Goal: Task Accomplishment & Management: Complete application form

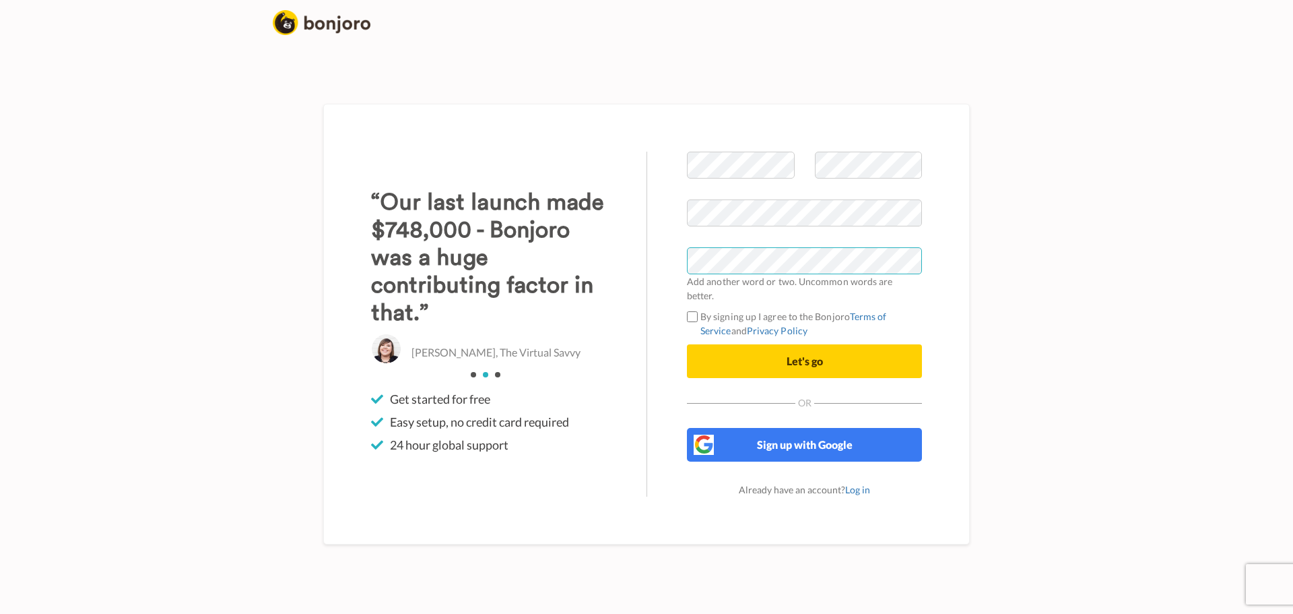
click at [687, 344] on button "Let's go" at bounding box center [804, 361] width 235 height 34
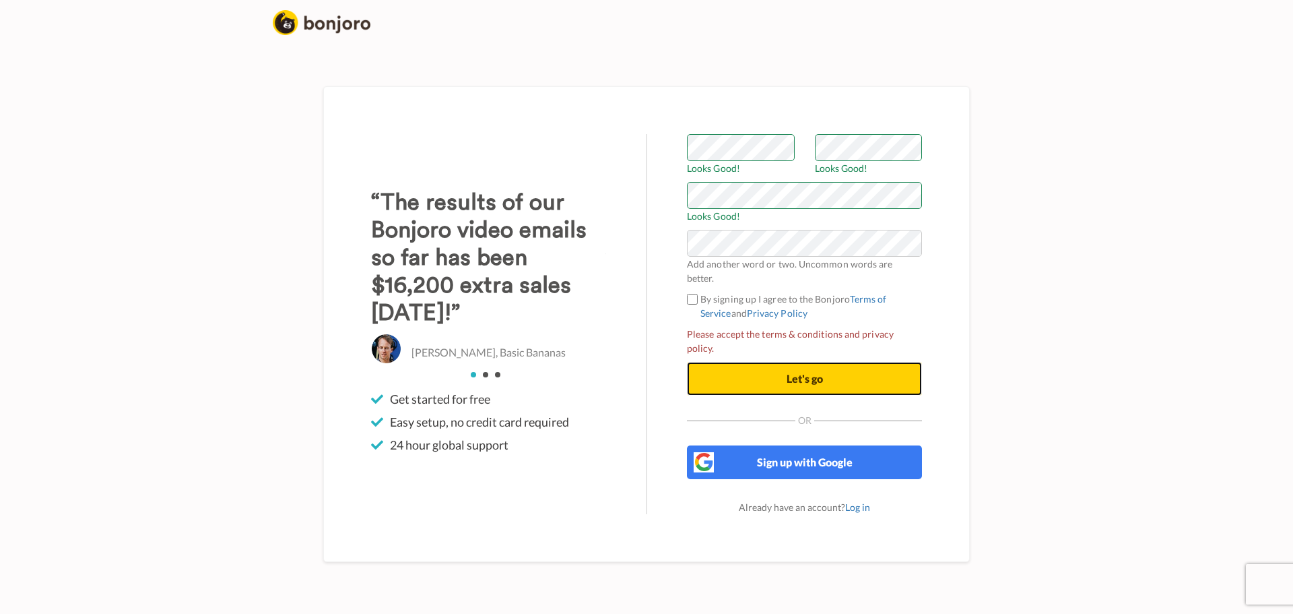
click at [775, 373] on button "Let's go" at bounding box center [804, 379] width 235 height 34
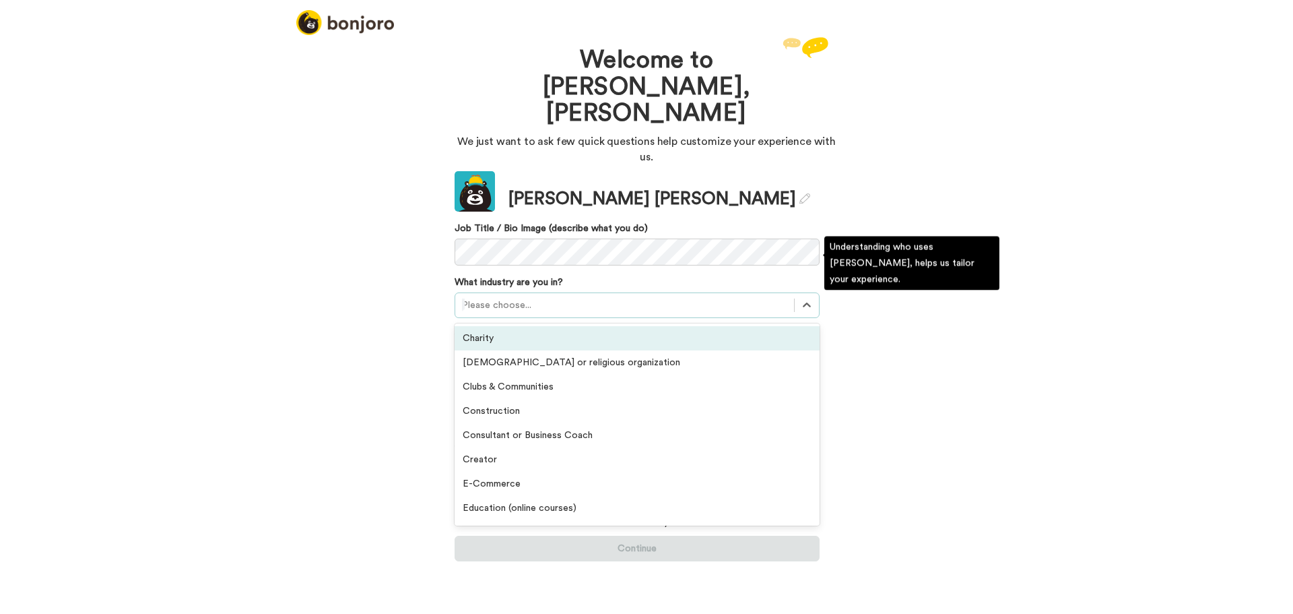
click at [569, 297] on div at bounding box center [624, 305] width 325 height 16
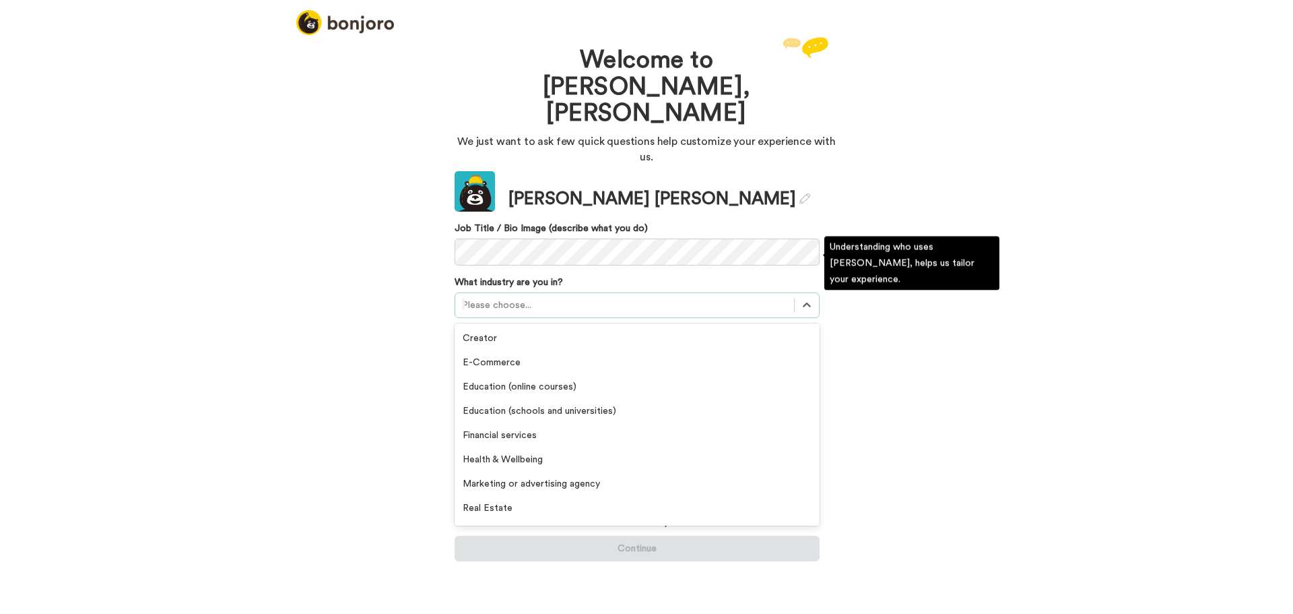
scroll to position [135, 0]
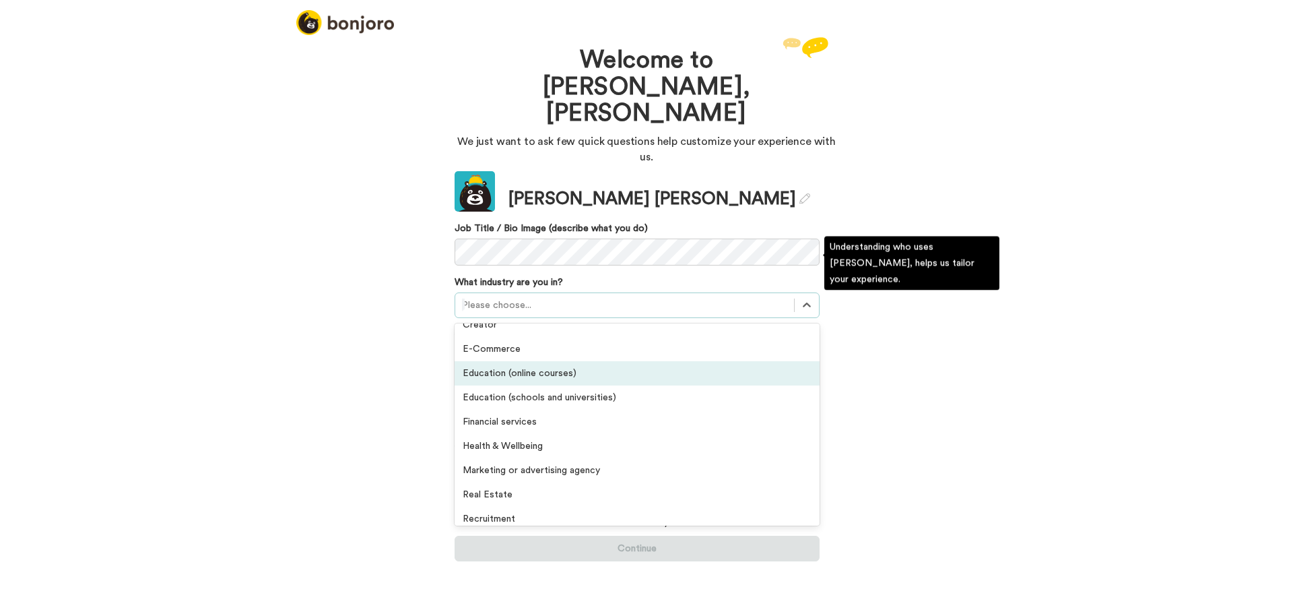
click at [617, 361] on div "Education (online courses)" at bounding box center [637, 373] width 365 height 24
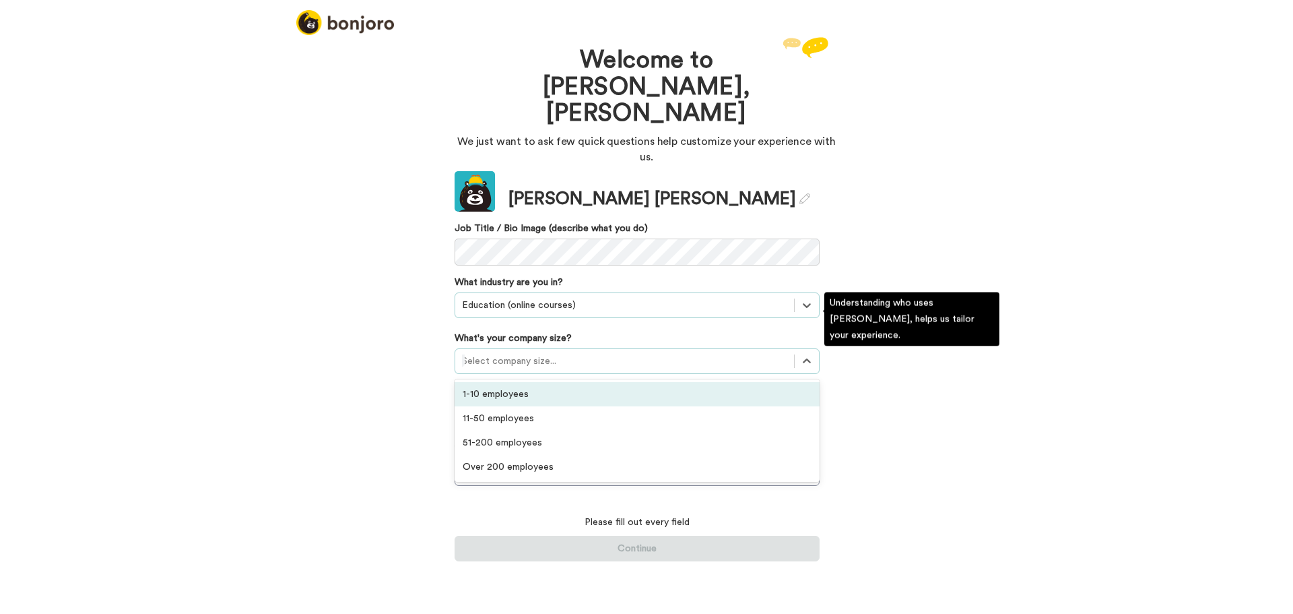
click at [609, 353] on div at bounding box center [624, 361] width 325 height 16
click at [608, 382] on div "1-10 employees" at bounding box center [637, 394] width 365 height 24
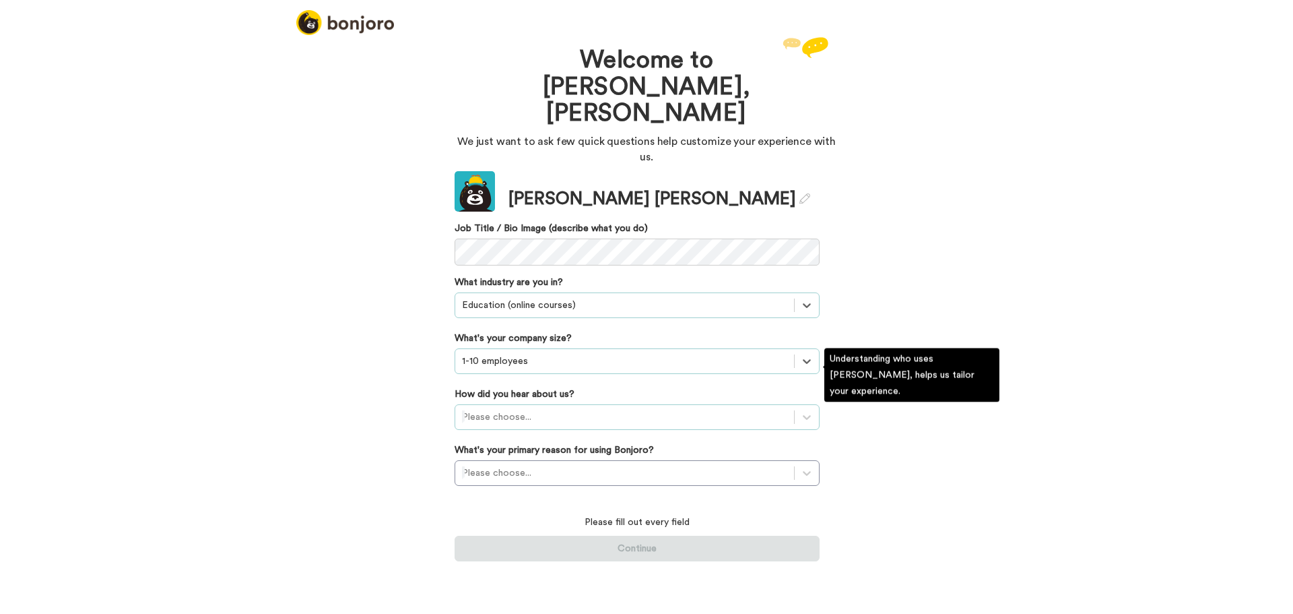
click at [608, 406] on div "Please choose..." at bounding box center [624, 417] width 339 height 22
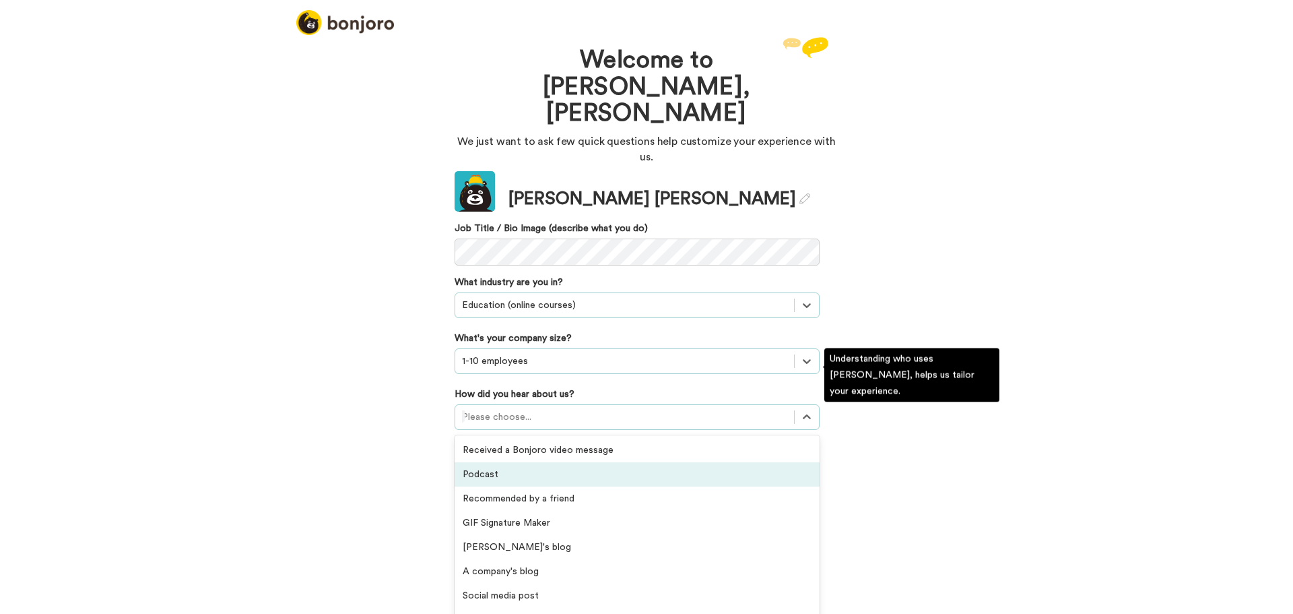
click at [634, 462] on div "Podcast" at bounding box center [637, 474] width 365 height 24
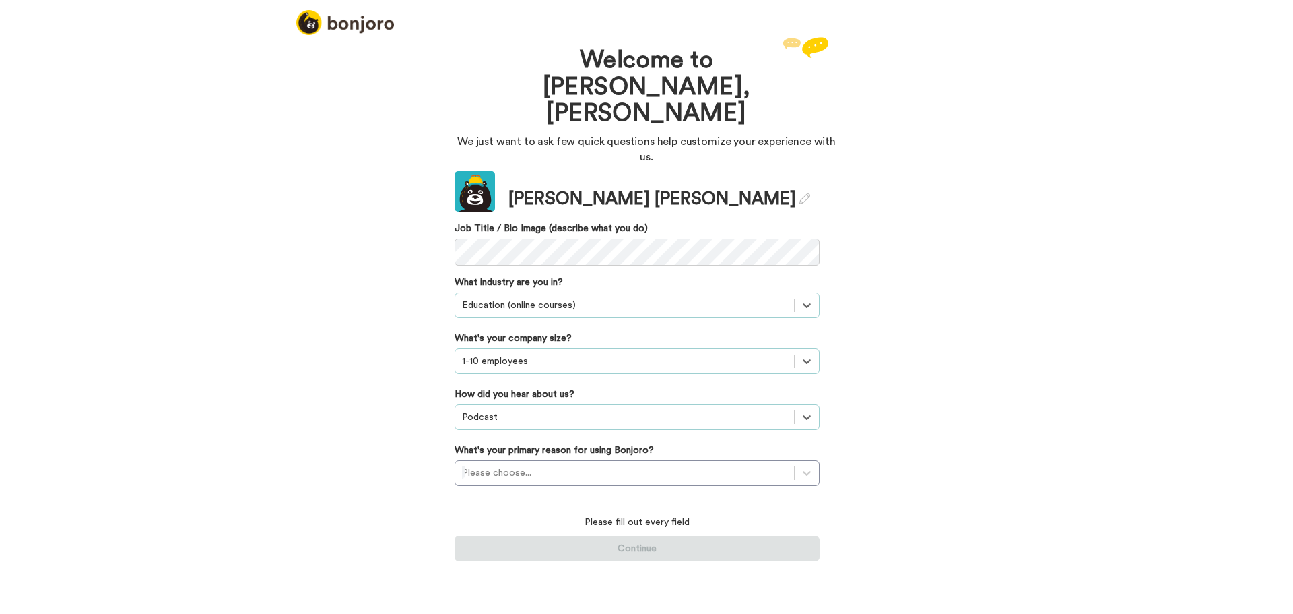
click at [583, 409] on div at bounding box center [624, 417] width 325 height 16
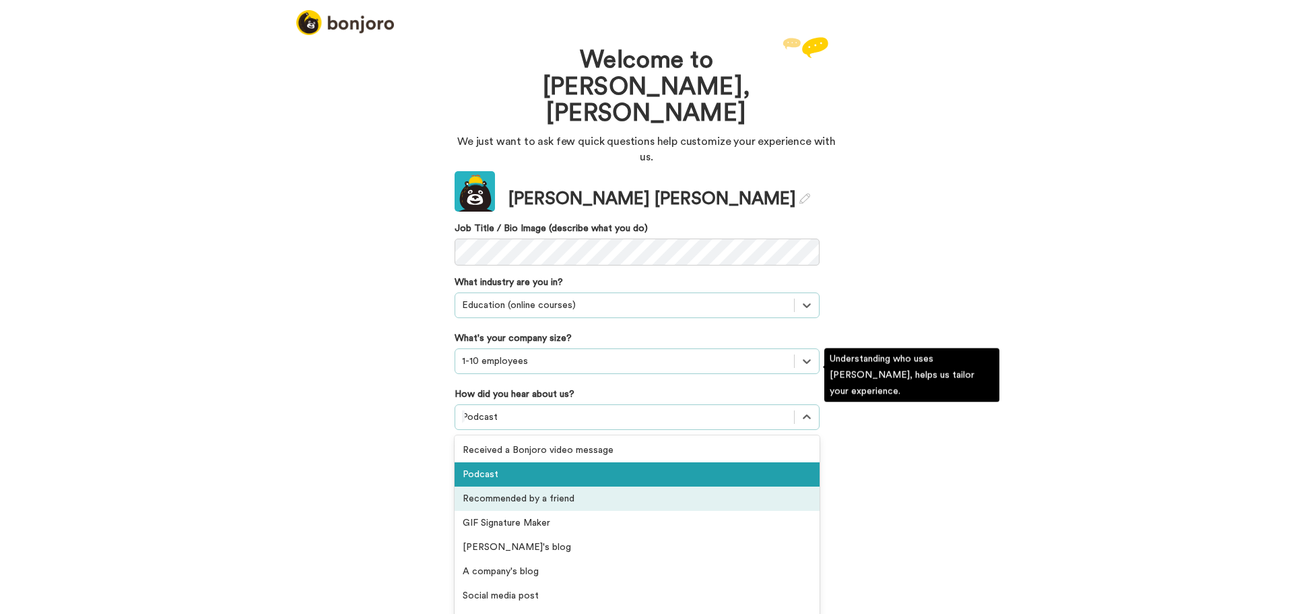
click at [604, 486] on div "Recommended by a friend" at bounding box center [637, 498] width 365 height 24
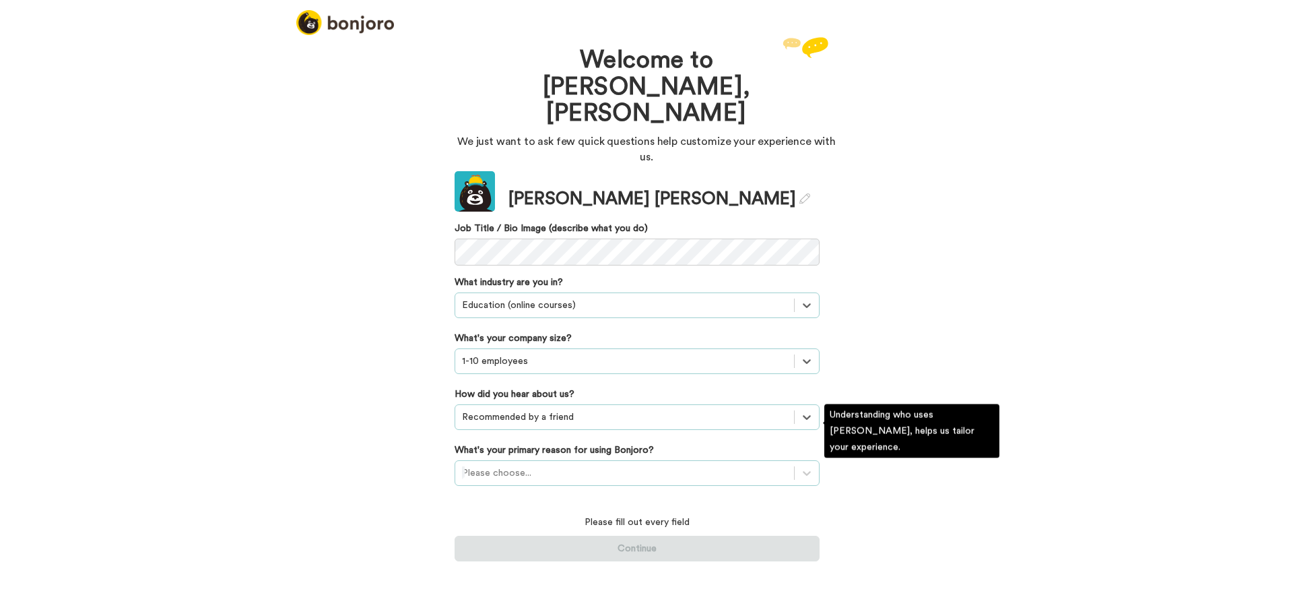
click at [605, 465] on div at bounding box center [624, 473] width 325 height 16
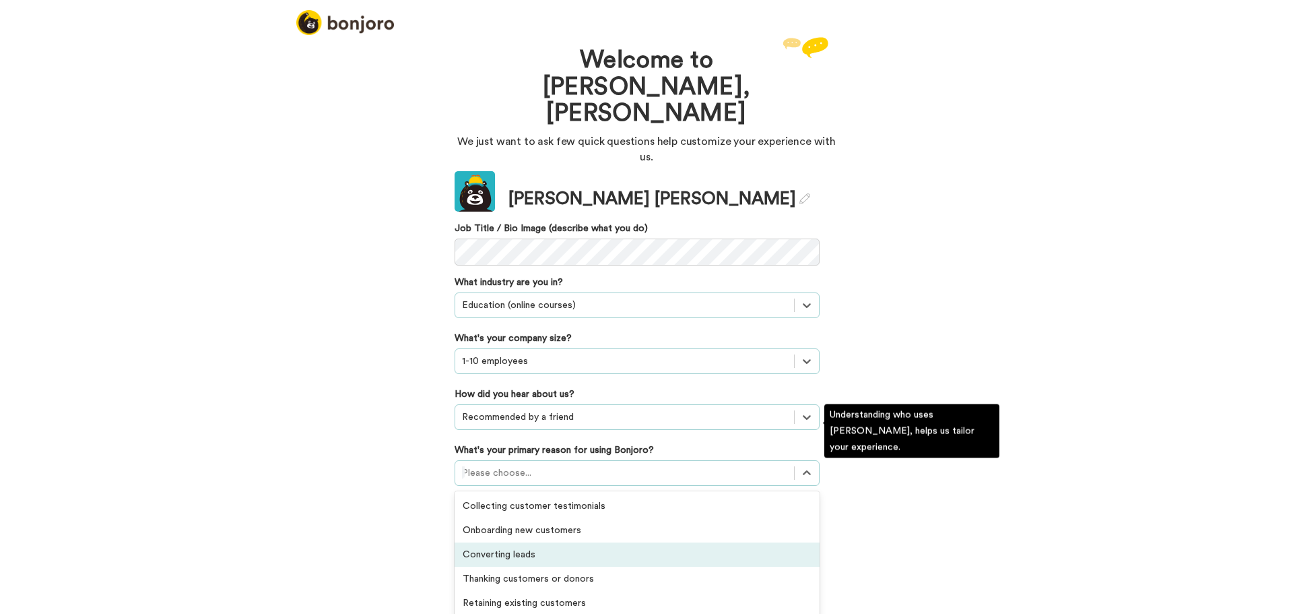
click at [640, 542] on div "Converting leads" at bounding box center [637, 554] width 365 height 24
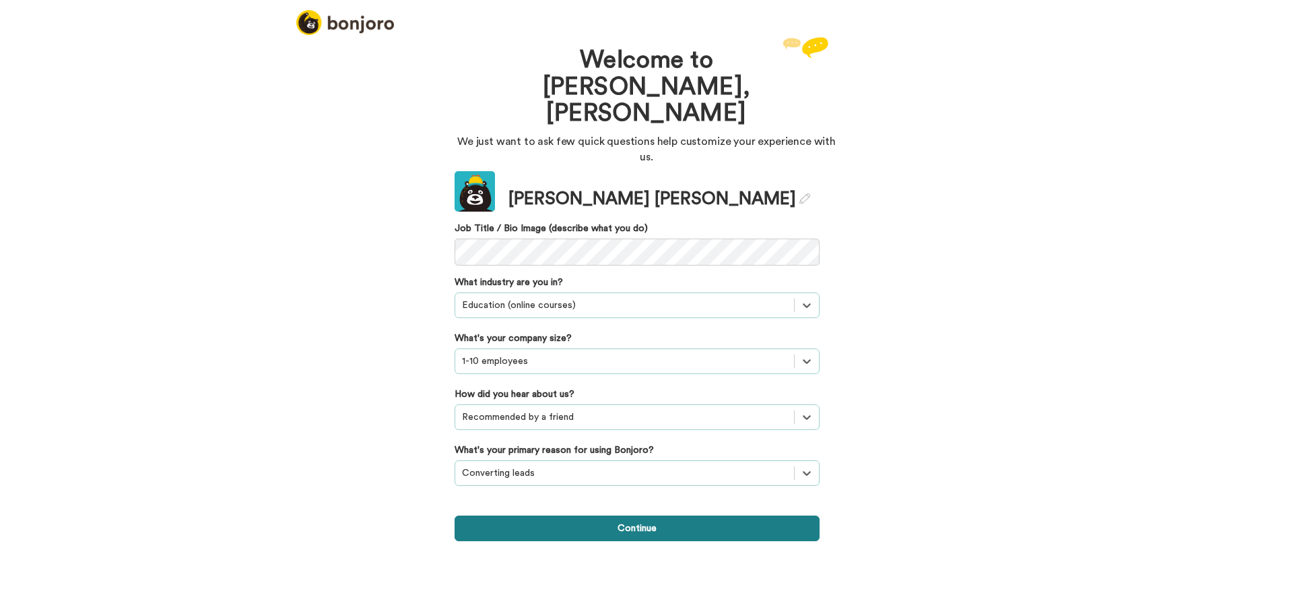
click at [614, 515] on button "Continue" at bounding box center [637, 528] width 365 height 26
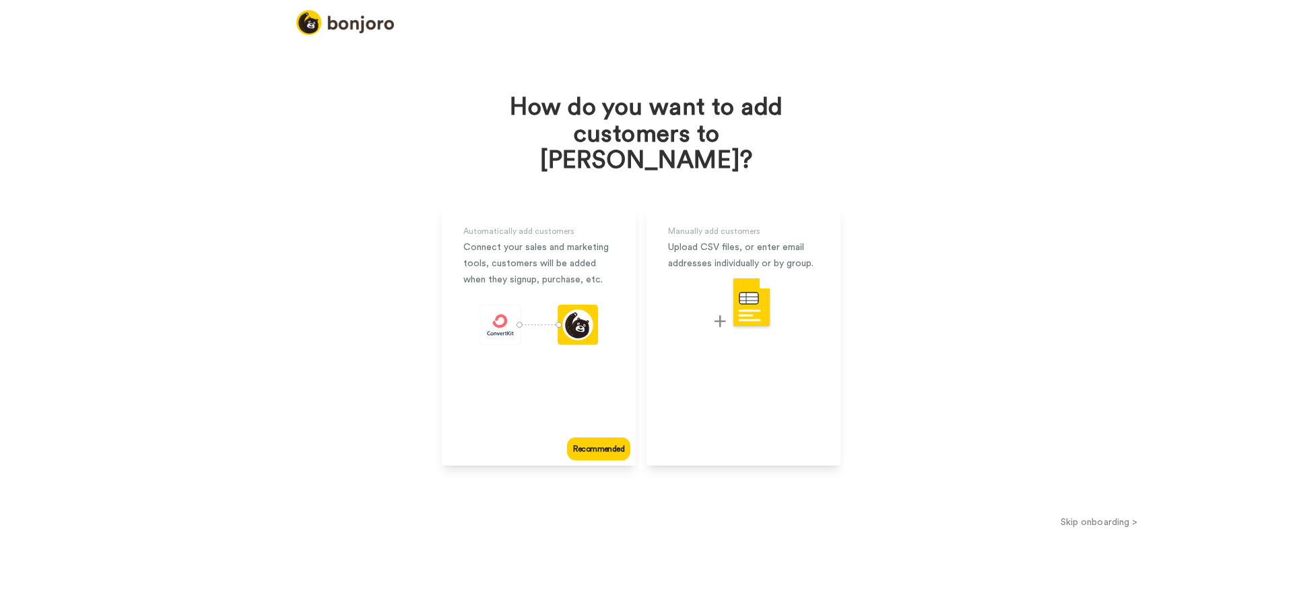
click at [1077, 515] on button "Skip onboarding >" at bounding box center [1099, 522] width 388 height 14
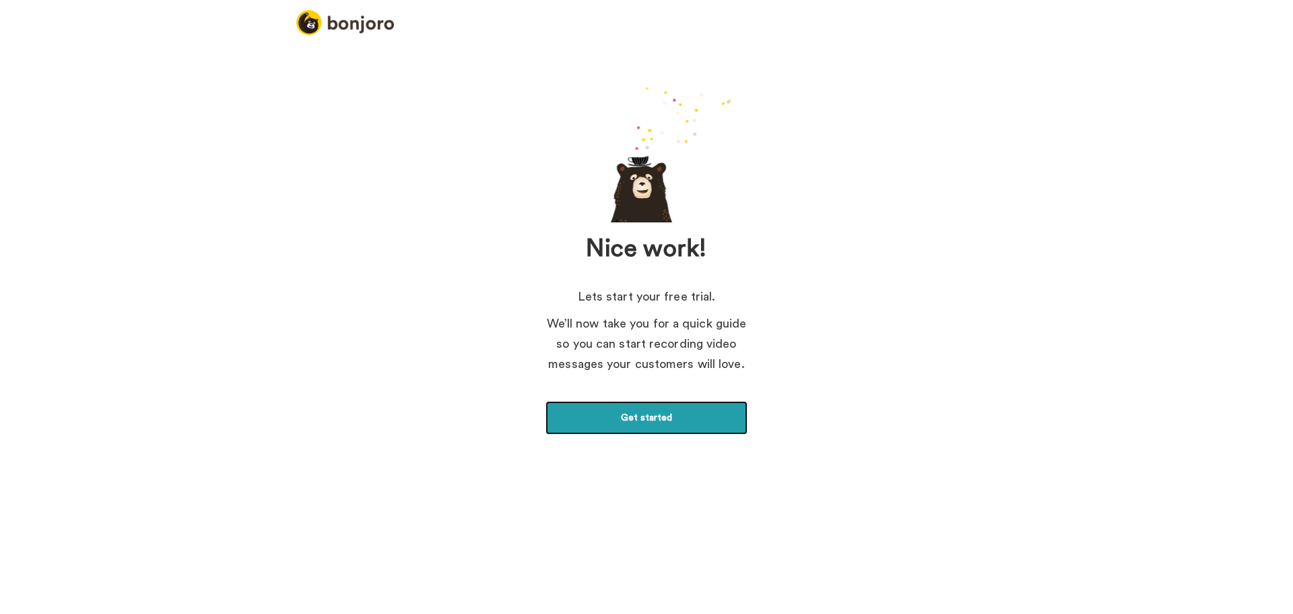
click at [574, 414] on link "Get started" at bounding box center [647, 418] width 202 height 34
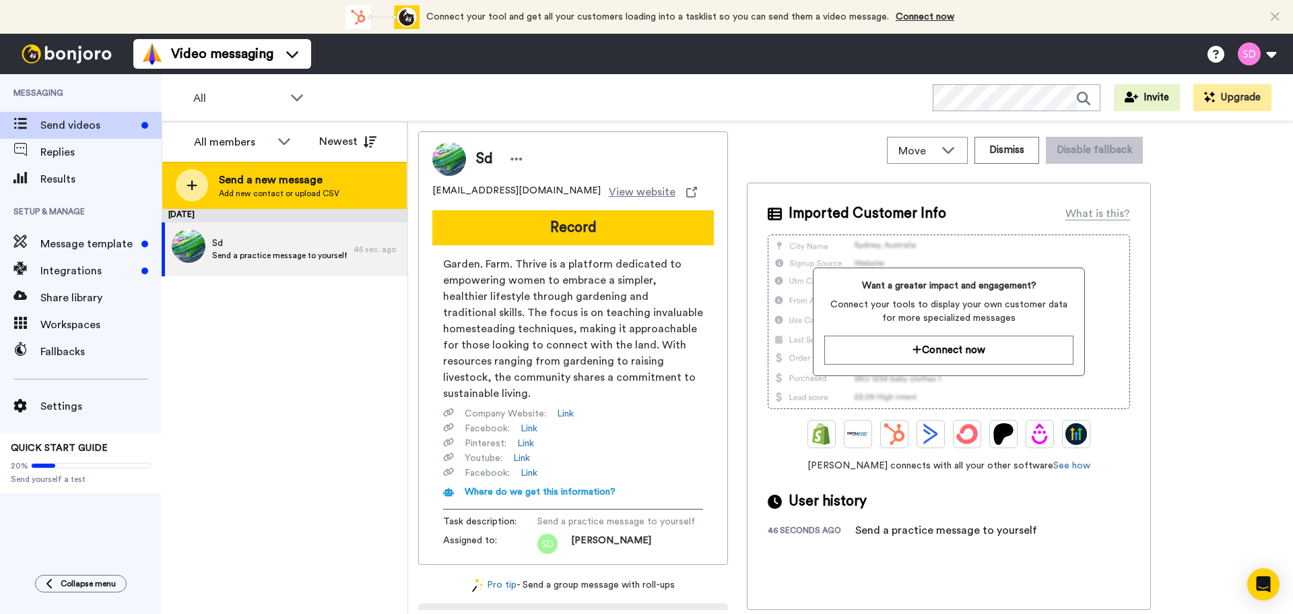
click at [329, 188] on span "Add new contact or upload CSV" at bounding box center [279, 193] width 121 height 11
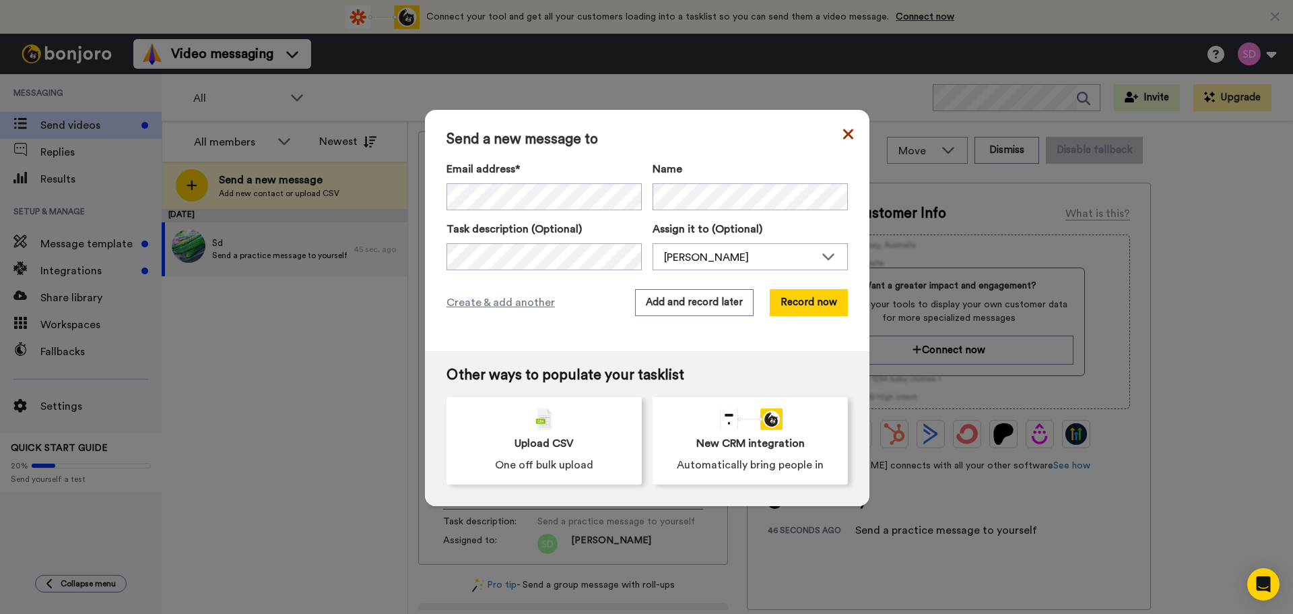
click at [844, 134] on icon at bounding box center [848, 134] width 10 height 10
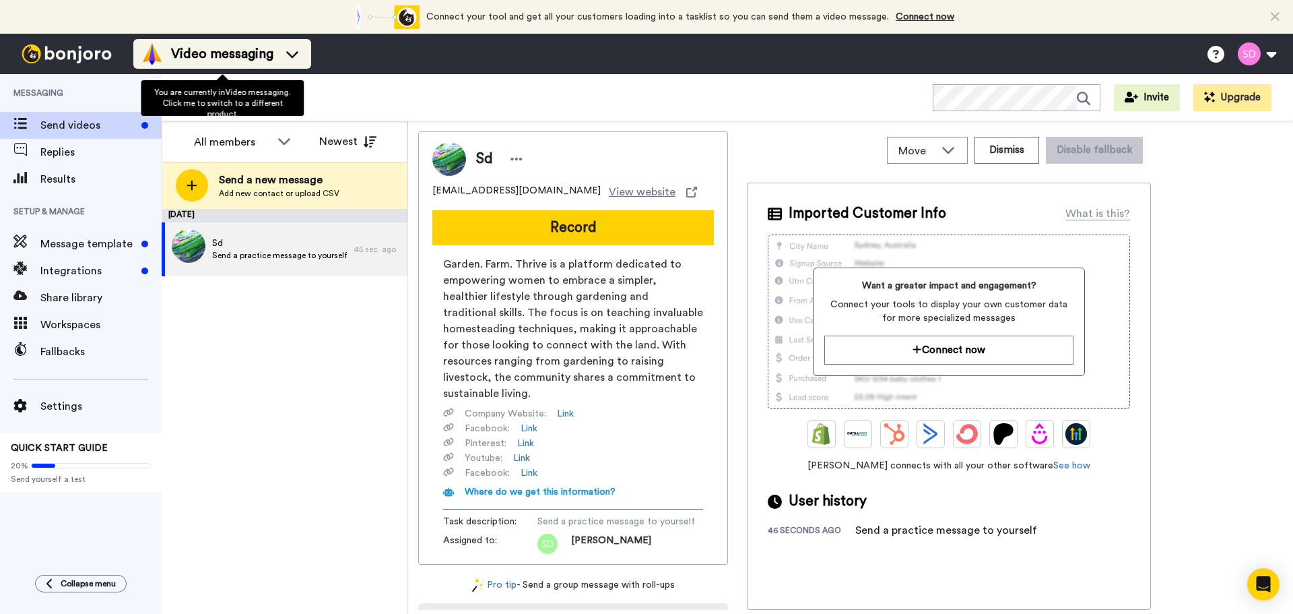
click at [279, 49] on div "Video messaging" at bounding box center [222, 54] width 162 height 22
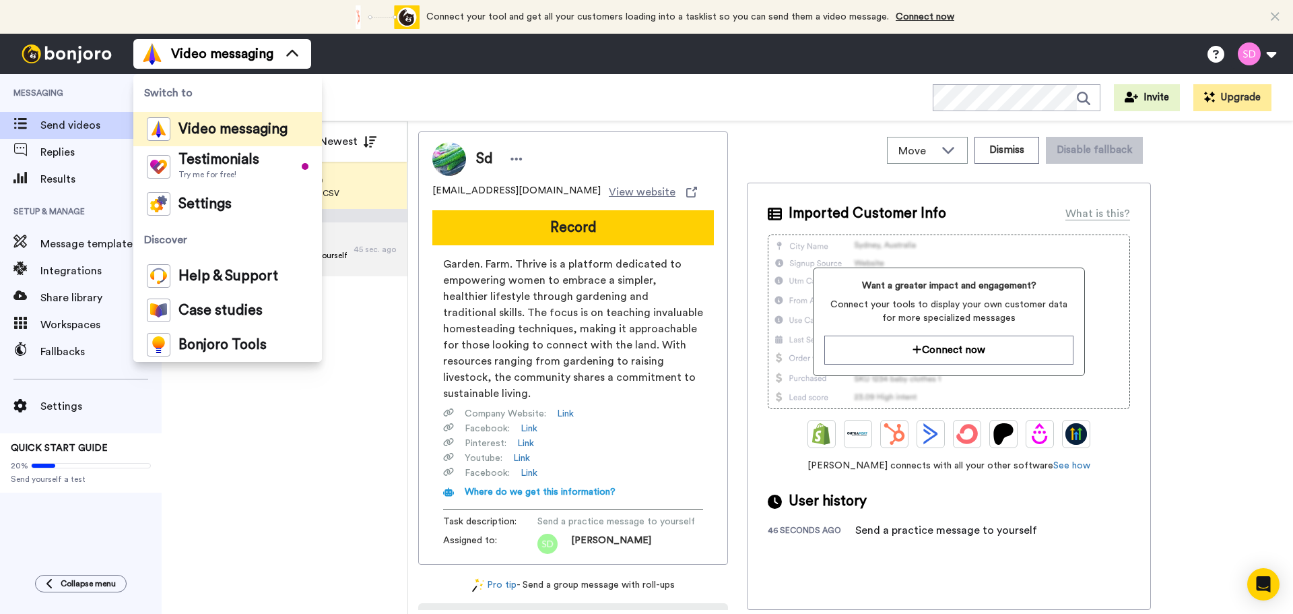
click at [379, 63] on div "Video messaging Switch to Video messaging Testimonials Try me for free! Setting…" at bounding box center [713, 54] width 1160 height 40
